Goal: Task Accomplishment & Management: Use online tool/utility

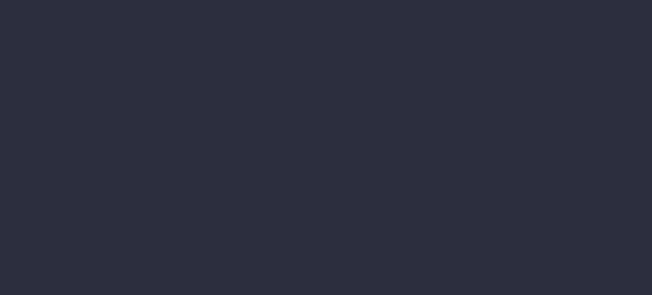
type input "[DATE] - [DATE]"
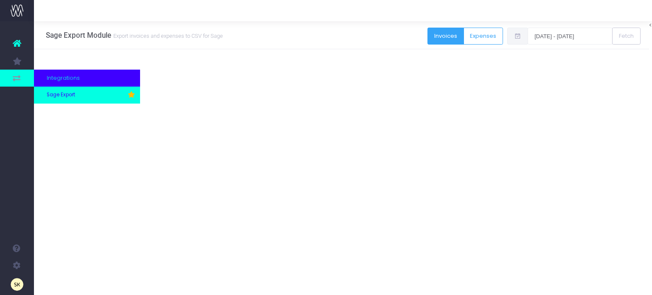
click at [65, 93] on span "Sage Export" at bounding box center [61, 95] width 28 height 8
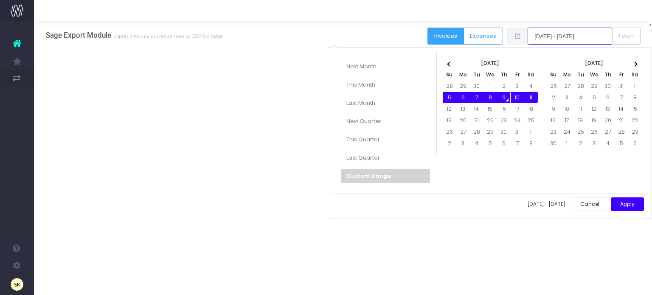
click at [554, 35] on input "[DATE] - [DATE]" at bounding box center [570, 36] width 85 height 17
click at [447, 65] on th at bounding box center [450, 62] width 14 height 11
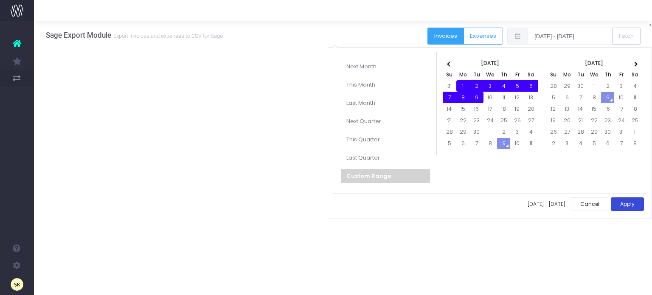
click at [626, 202] on button "Apply" at bounding box center [627, 204] width 33 height 14
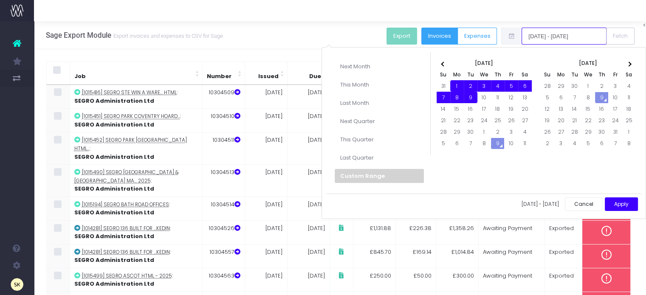
click at [555, 34] on input "[DATE] - [DATE]" at bounding box center [563, 36] width 85 height 17
click at [530, 166] on div "Next Month This Month Last Month Next Quarter This Quarter Last Quarter Custom …" at bounding box center [483, 133] width 324 height 172
click at [561, 34] on input "[DATE] - [DATE]" at bounding box center [563, 36] width 85 height 17
click at [370, 173] on li "Custom Range" at bounding box center [379, 176] width 89 height 14
click at [363, 171] on li "Custom Range" at bounding box center [379, 176] width 89 height 14
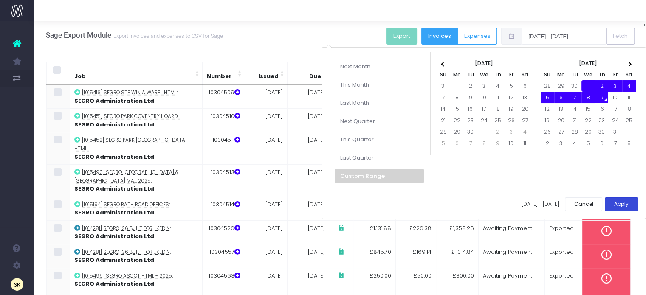
click at [620, 200] on button "Apply" at bounding box center [621, 204] width 33 height 14
type input "[DATE] - [DATE]"
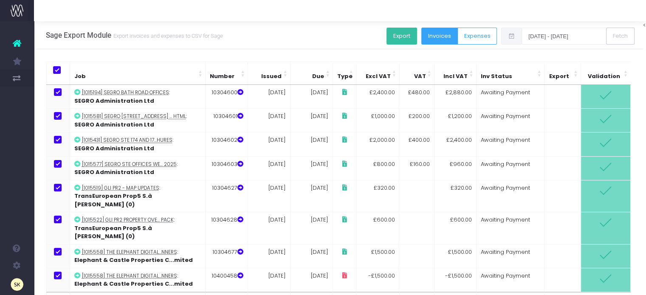
scroll to position [23, 0]
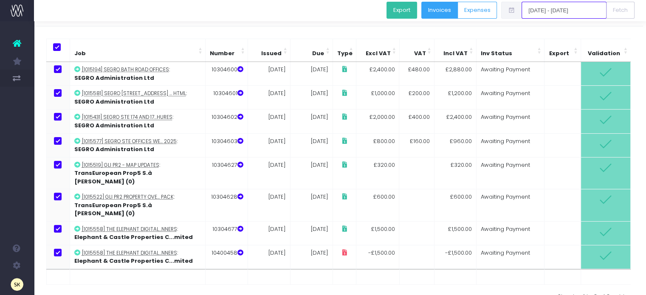
click at [571, 9] on input "[DATE] - [DATE]" at bounding box center [563, 10] width 85 height 17
click at [406, 8] on button "Export" at bounding box center [401, 10] width 31 height 17
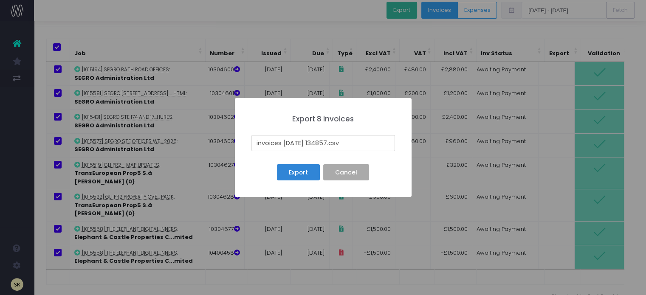
drag, startPoint x: 332, startPoint y: 141, endPoint x: 247, endPoint y: 140, distance: 84.5
click at [247, 140] on div "× Export 8 invoices invoices [DATE] 134857.csv Export No Cancel" at bounding box center [323, 147] width 177 height 99
click at [284, 144] on input "01.csv" at bounding box center [322, 143] width 143 height 16
type input "0"
click at [332, 169] on button "Cancel" at bounding box center [345, 172] width 45 height 16
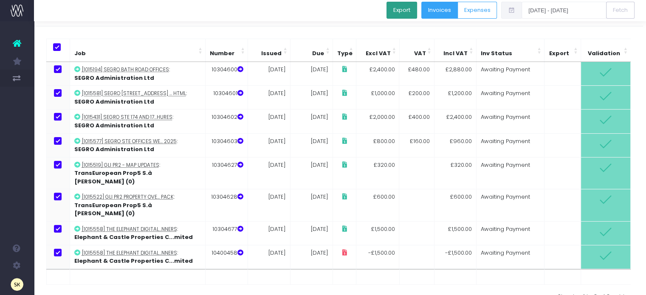
click at [407, 8] on button "Export" at bounding box center [401, 10] width 31 height 17
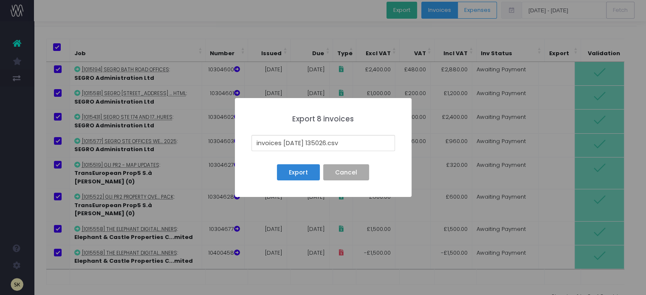
drag, startPoint x: 332, startPoint y: 142, endPoint x: 252, endPoint y: 141, distance: 79.8
click at [252, 141] on input "invoices [DATE] 135026.csv" at bounding box center [322, 143] width 143 height 16
type input "[DATE] TO [DATE].csv"
click at [297, 173] on button "Export" at bounding box center [298, 172] width 42 height 16
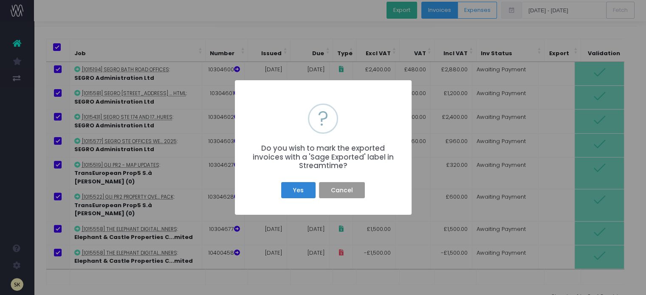
click at [341, 190] on button "Cancel" at bounding box center [341, 190] width 45 height 16
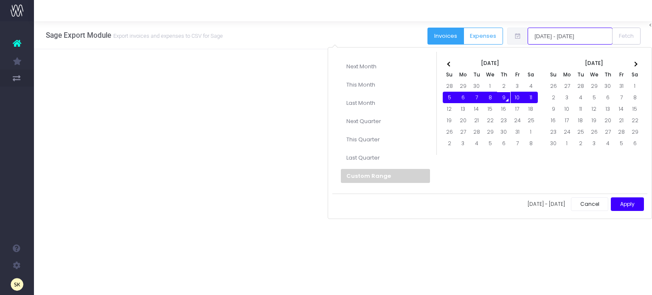
click at [571, 34] on input "[DATE] - [DATE]" at bounding box center [570, 36] width 85 height 17
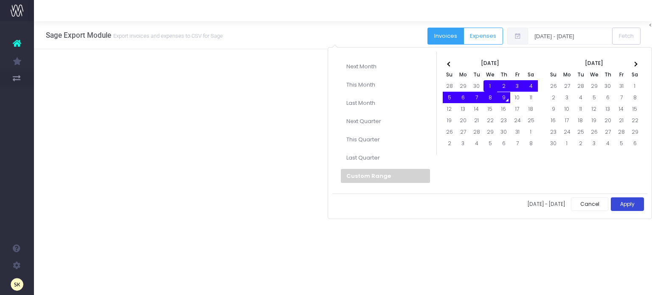
click at [626, 200] on button "Apply" at bounding box center [627, 204] width 33 height 14
type input "[DATE] - [DATE]"
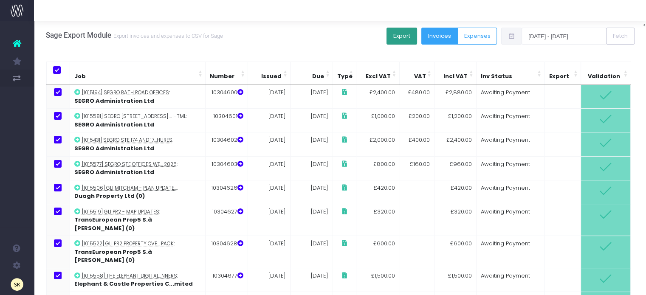
click at [405, 35] on button "Export" at bounding box center [401, 36] width 31 height 17
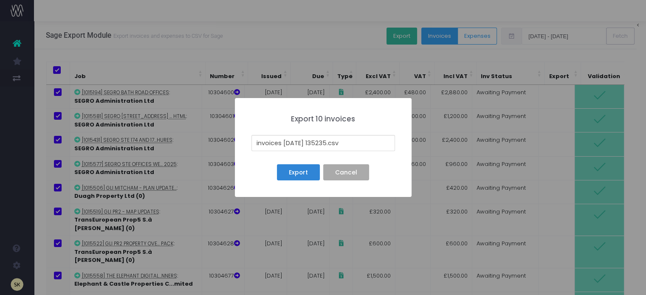
drag, startPoint x: 331, startPoint y: 141, endPoint x: 253, endPoint y: 142, distance: 78.5
click at [253, 142] on input "invoices 25-10-09 135235.csv" at bounding box center [322, 143] width 143 height 16
type input "01ST TO 09OCT 2025.csv"
click at [294, 168] on button "Export" at bounding box center [298, 172] width 42 height 16
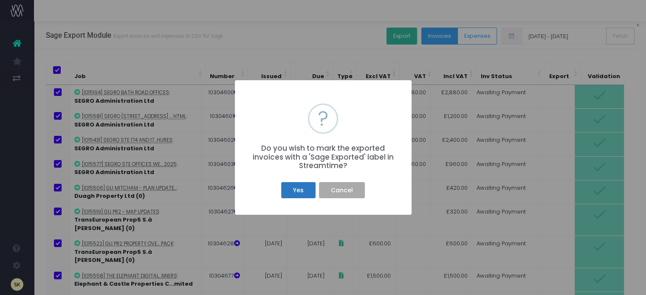
click at [304, 191] on button "Yes" at bounding box center [298, 190] width 34 height 16
